Goal: Information Seeking & Learning: Learn about a topic

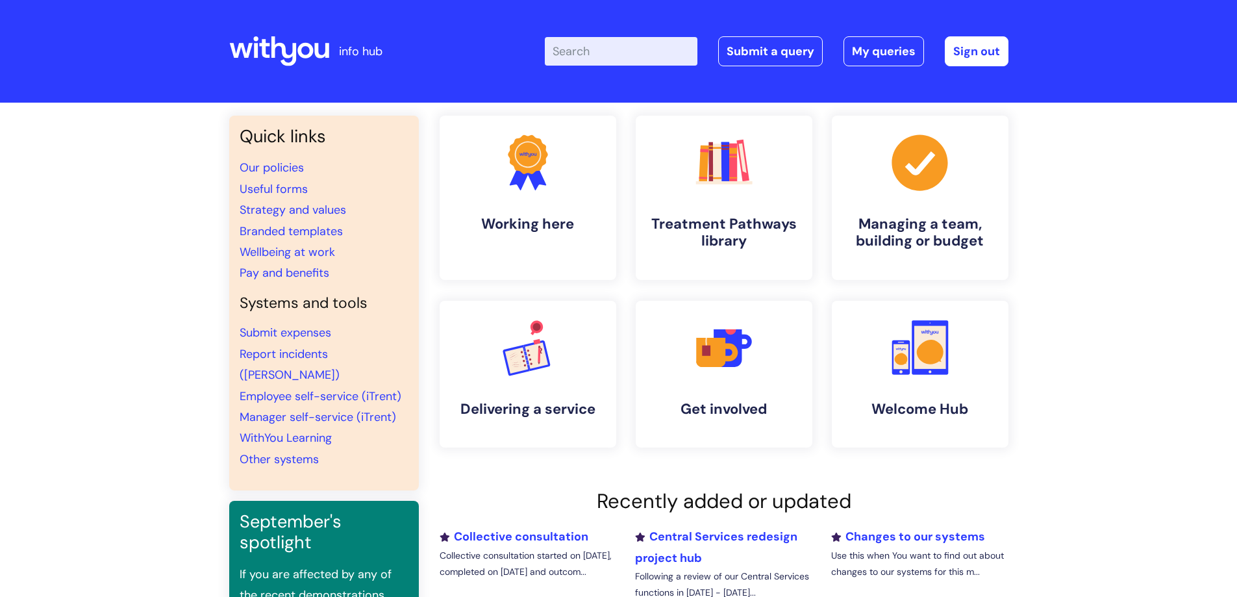
drag, startPoint x: 589, startPoint y: 37, endPoint x: 588, endPoint y: 51, distance: 14.3
click at [589, 38] on input "Enter your search term here..." at bounding box center [621, 51] width 153 height 29
click at [588, 51] on input "Enter your search term here..." at bounding box center [621, 51] width 153 height 29
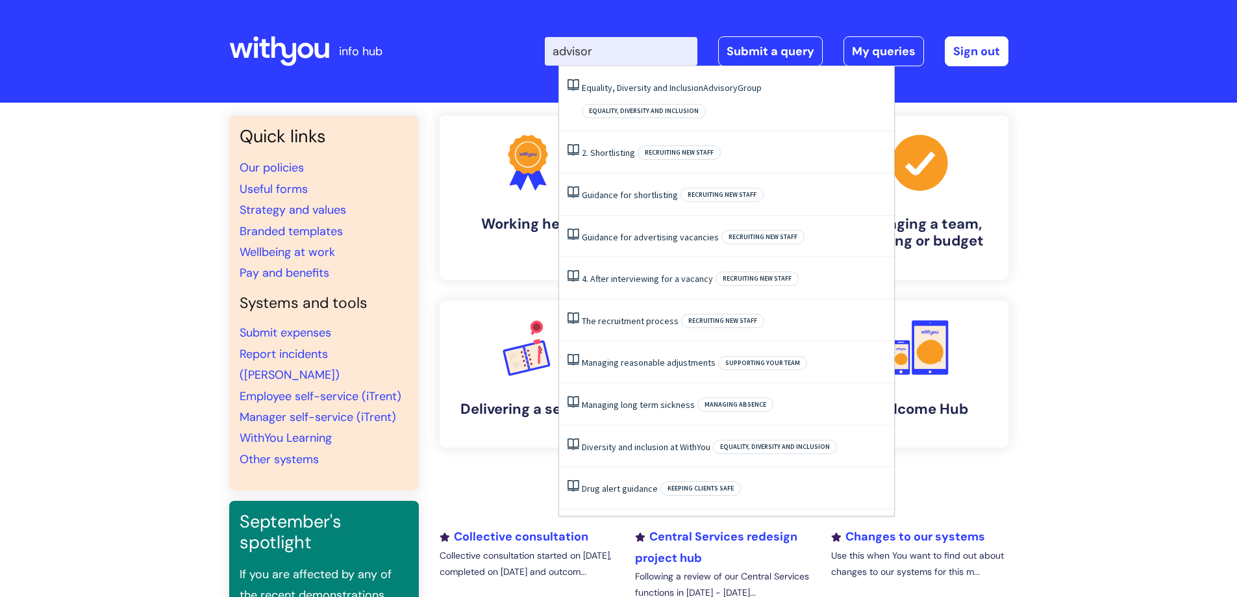
type input "advisory"
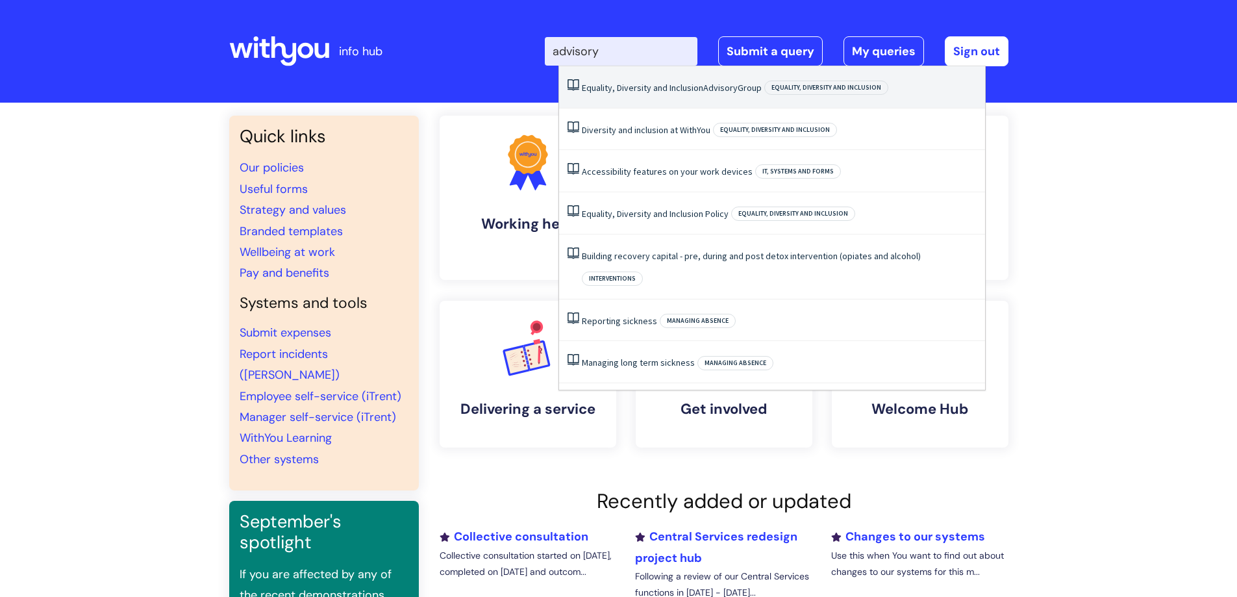
click at [653, 86] on link "Equality, Diversity and Inclusion Advisory Group" at bounding box center [672, 88] width 180 height 12
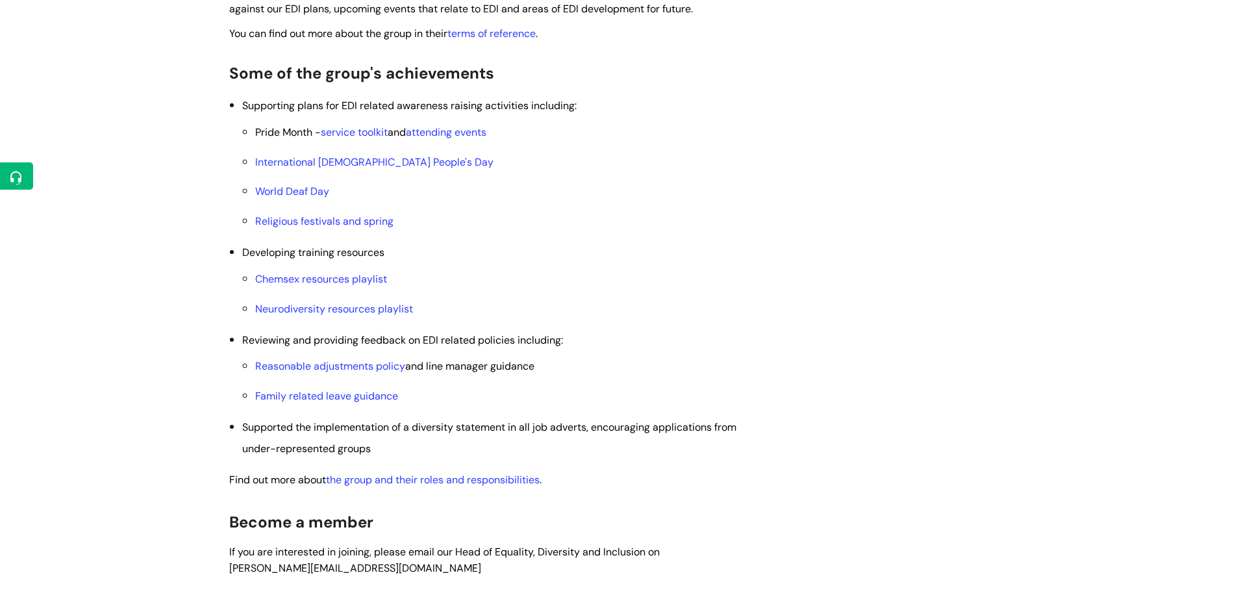
scroll to position [455, 0]
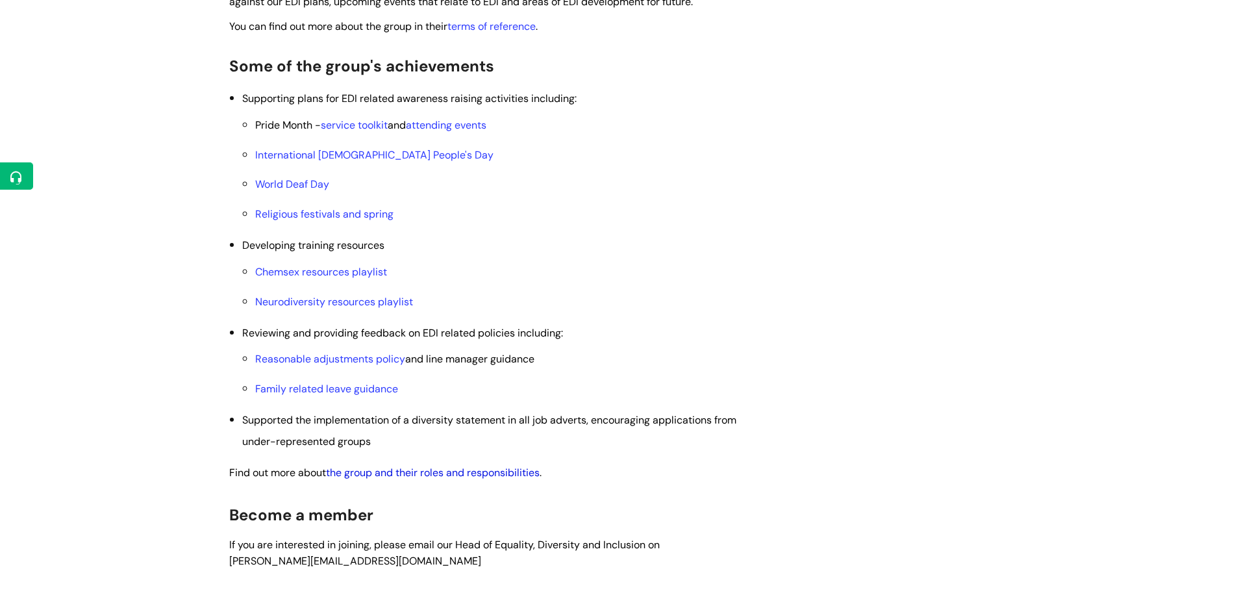
click at [399, 469] on link "the group and their roles and responsibilities" at bounding box center [433, 473] width 214 height 14
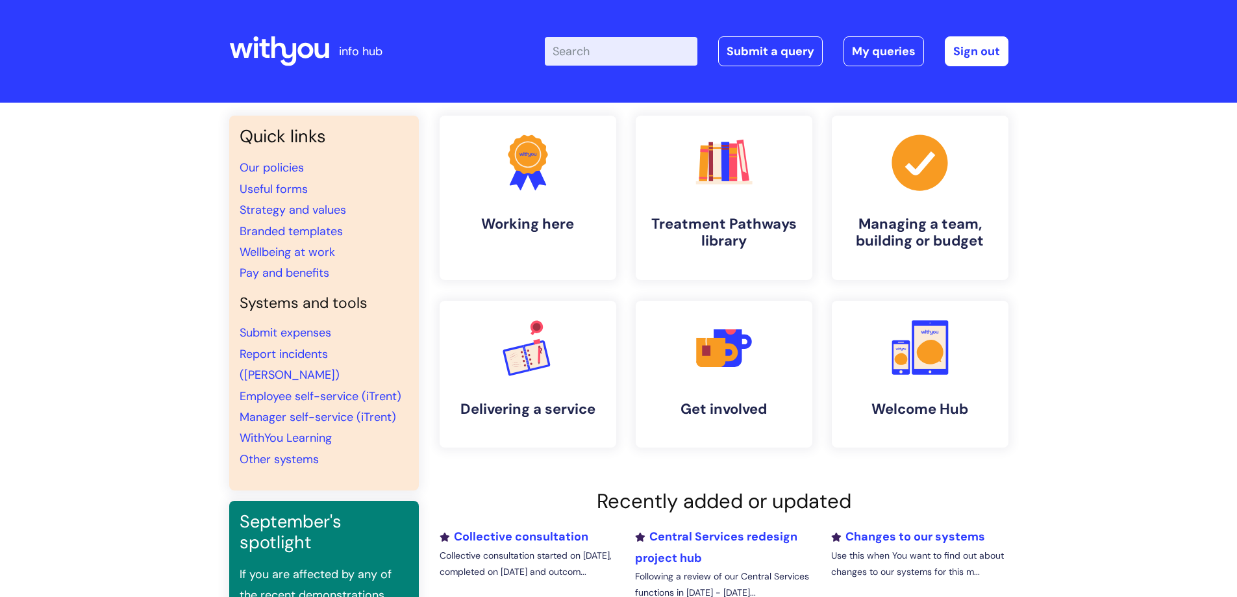
click at [575, 53] on input "Enter your search term here..." at bounding box center [621, 51] width 153 height 29
type input "edi"
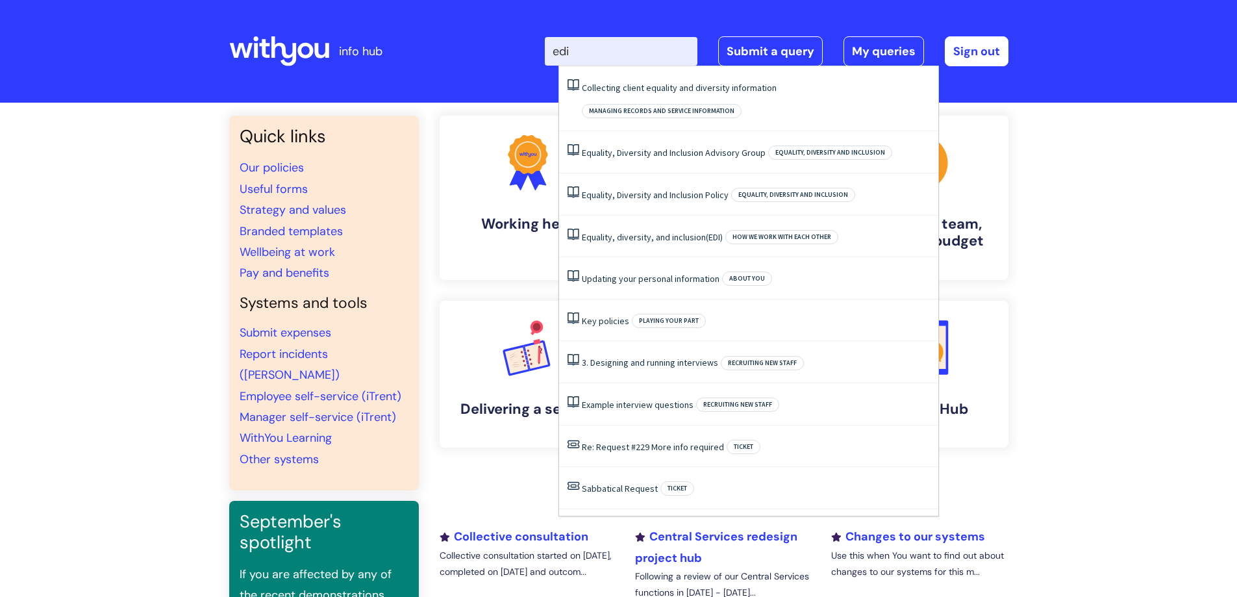
click at [608, 47] on input "edi" at bounding box center [621, 51] width 153 height 29
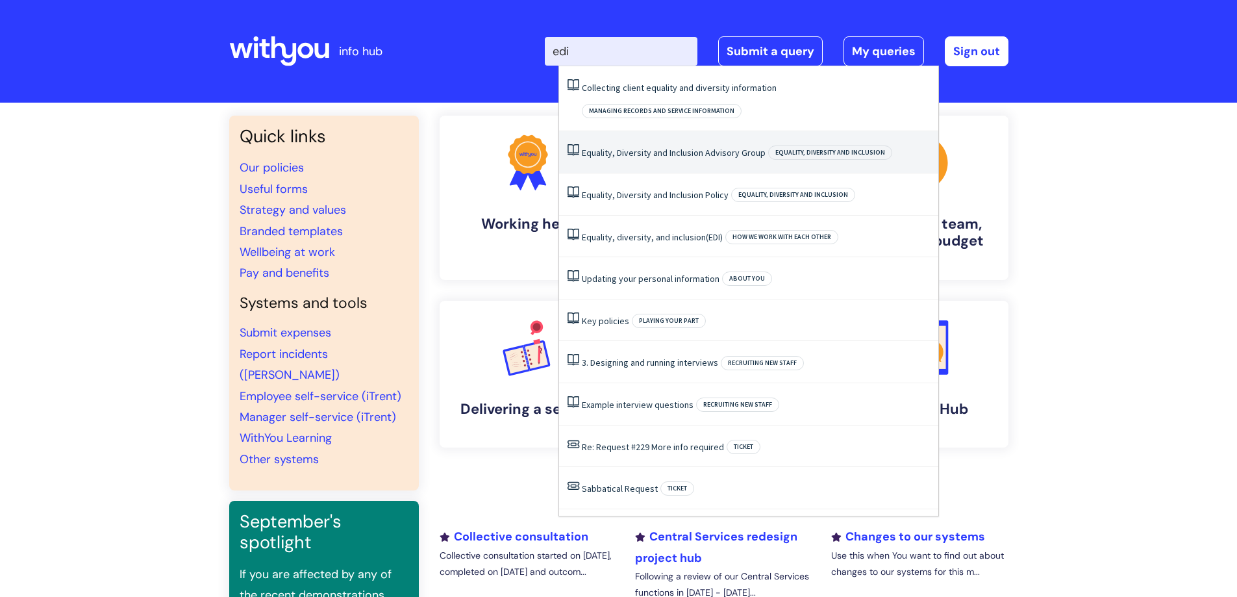
click at [653, 147] on link "Equality, Diversity and Inclusion Advisory Group" at bounding box center [674, 153] width 184 height 12
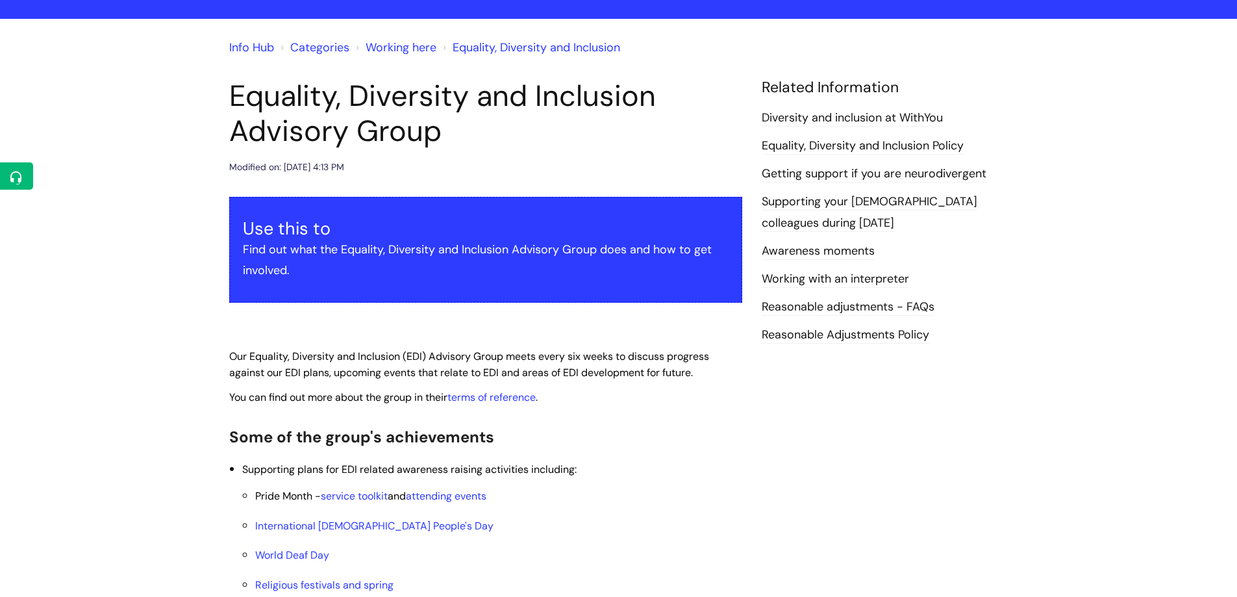
scroll to position [65, 0]
